Goal: Check status: Check status

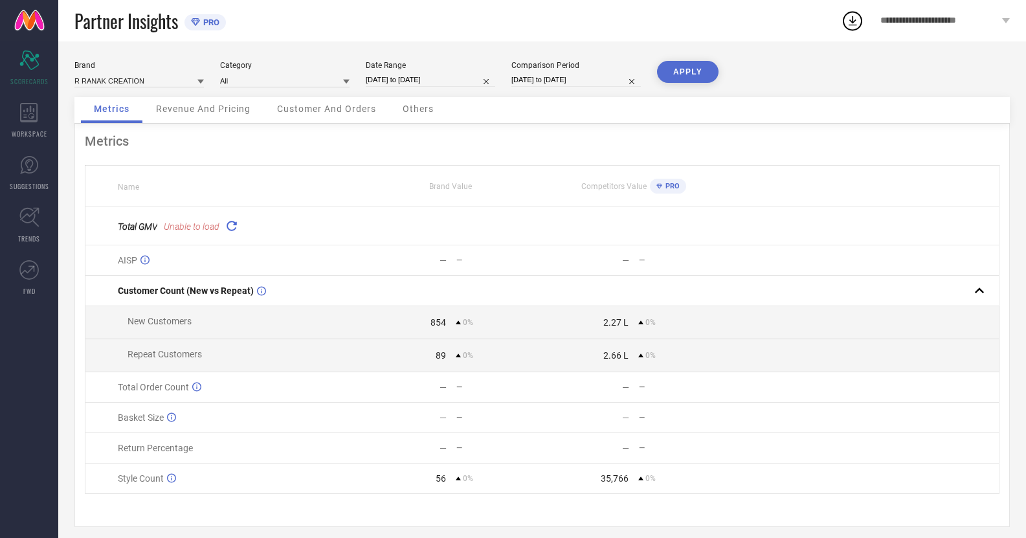
scroll to position [16, 0]
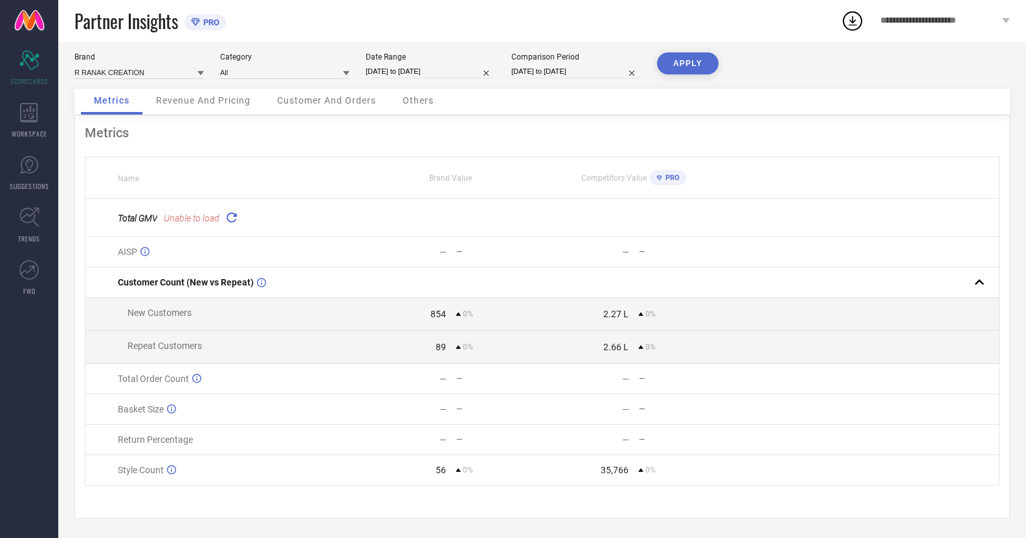
select select "6"
select select "2025"
select select "7"
select select "2025"
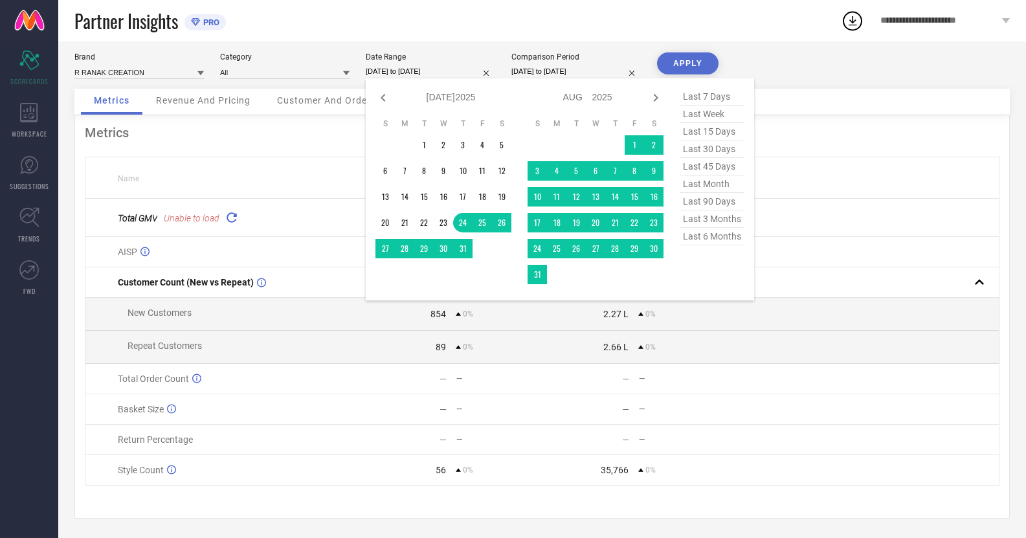
click at [406, 65] on input "[DATE] to [DATE]" at bounding box center [430, 72] width 129 height 14
click at [707, 160] on span "last 45 days" at bounding box center [712, 166] width 65 height 17
type input "[DATE] to [DATE]"
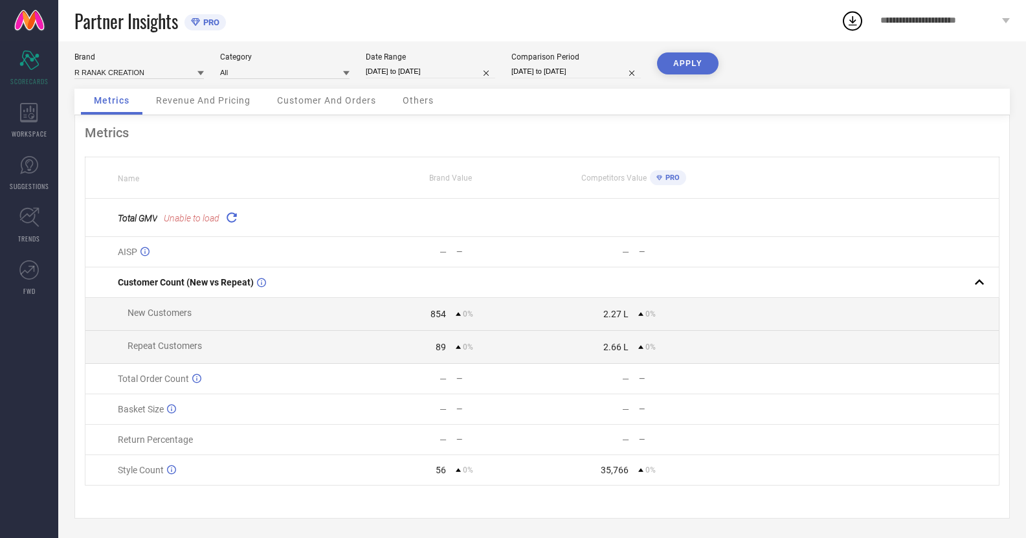
select select "6"
select select "2025"
select select "7"
select select "2025"
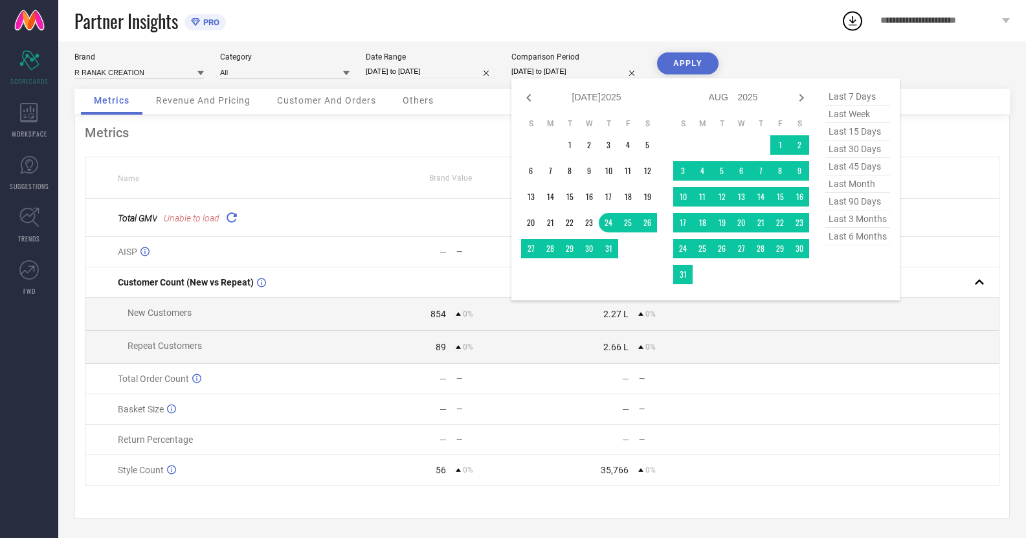
click at [570, 65] on input "[DATE] to [DATE]" at bounding box center [575, 72] width 129 height 14
click at [847, 166] on span "last 45 days" at bounding box center [857, 166] width 65 height 17
type input "[DATE] to [DATE]"
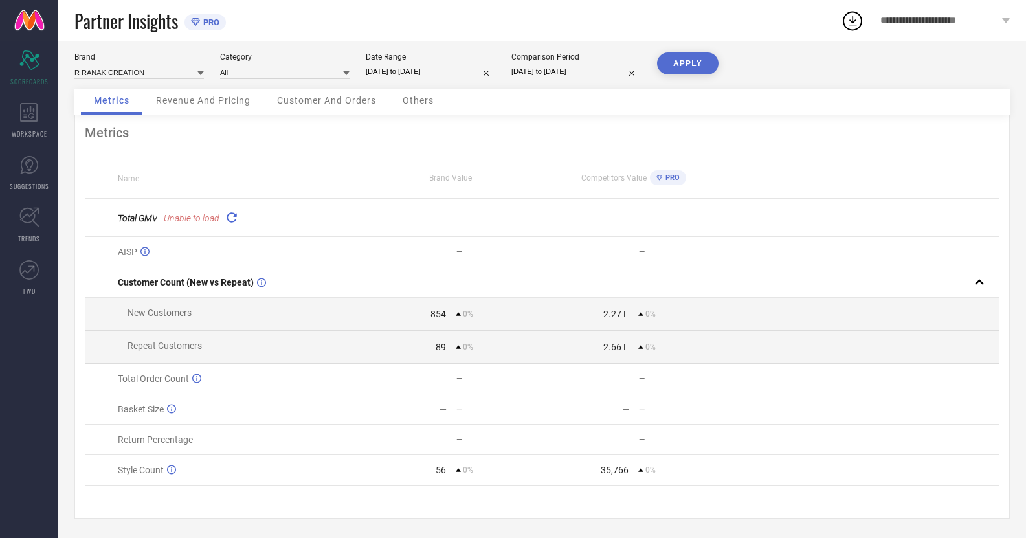
click at [684, 60] on button "APPLY" at bounding box center [687, 63] width 61 height 22
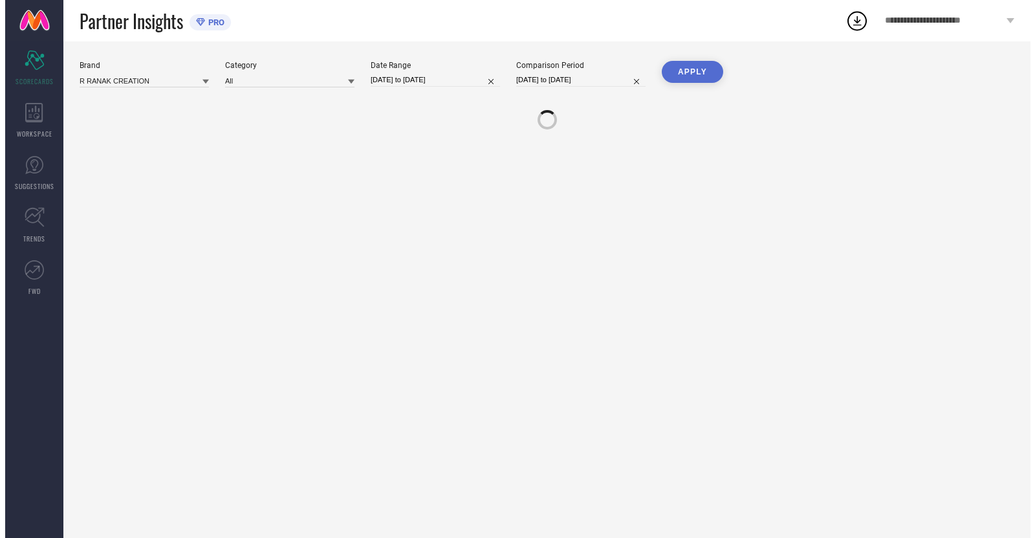
scroll to position [0, 0]
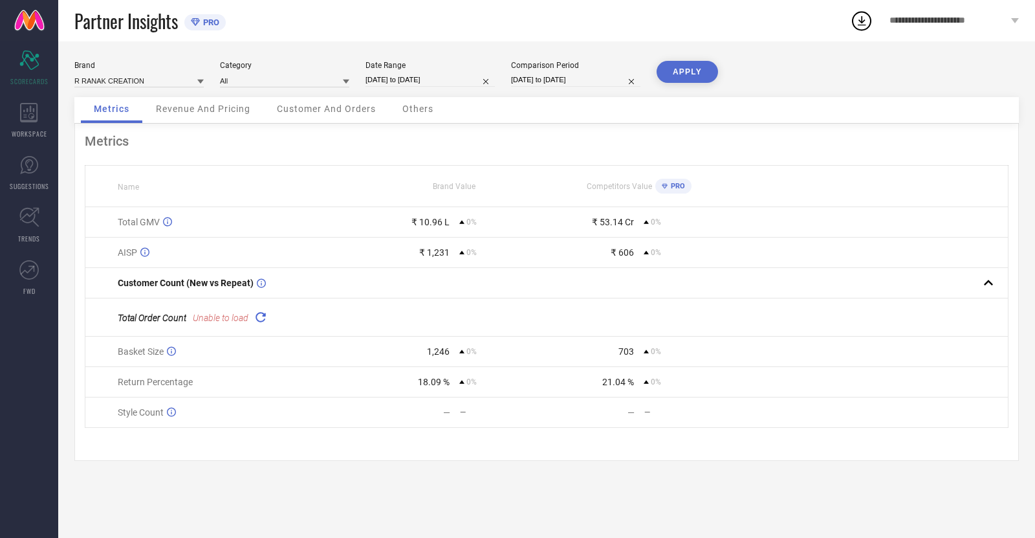
click at [261, 322] on icon at bounding box center [260, 316] width 15 height 15
